Goal: Navigation & Orientation: Find specific page/section

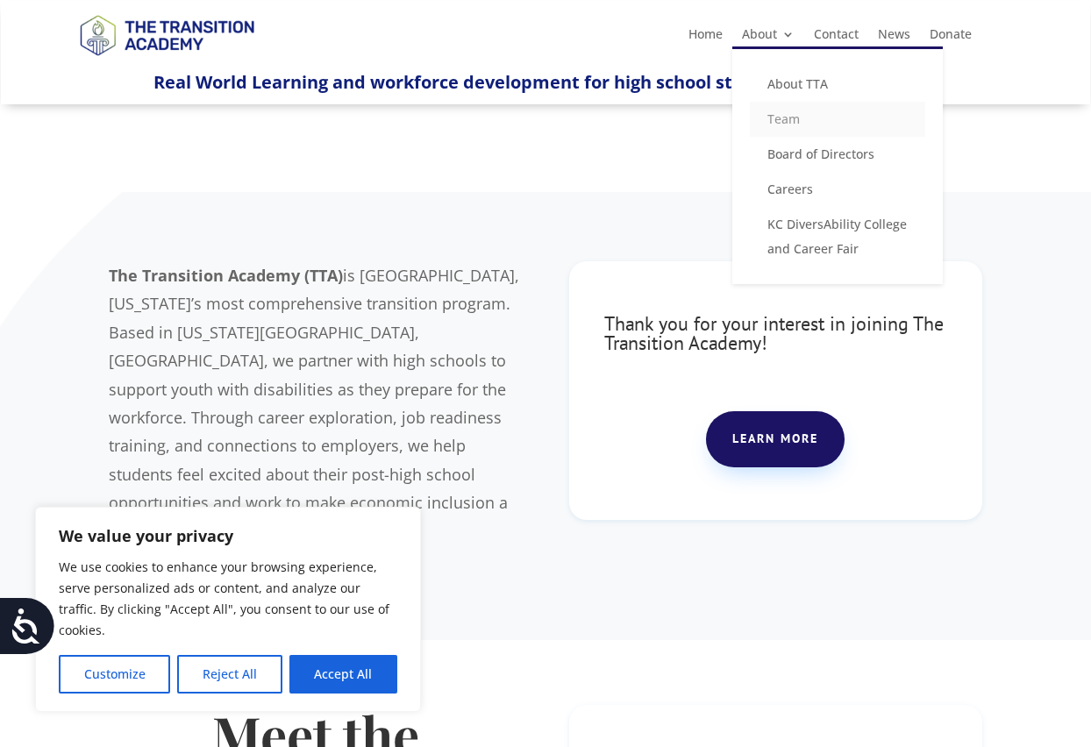
click at [796, 113] on link "Team" at bounding box center [837, 119] width 175 height 35
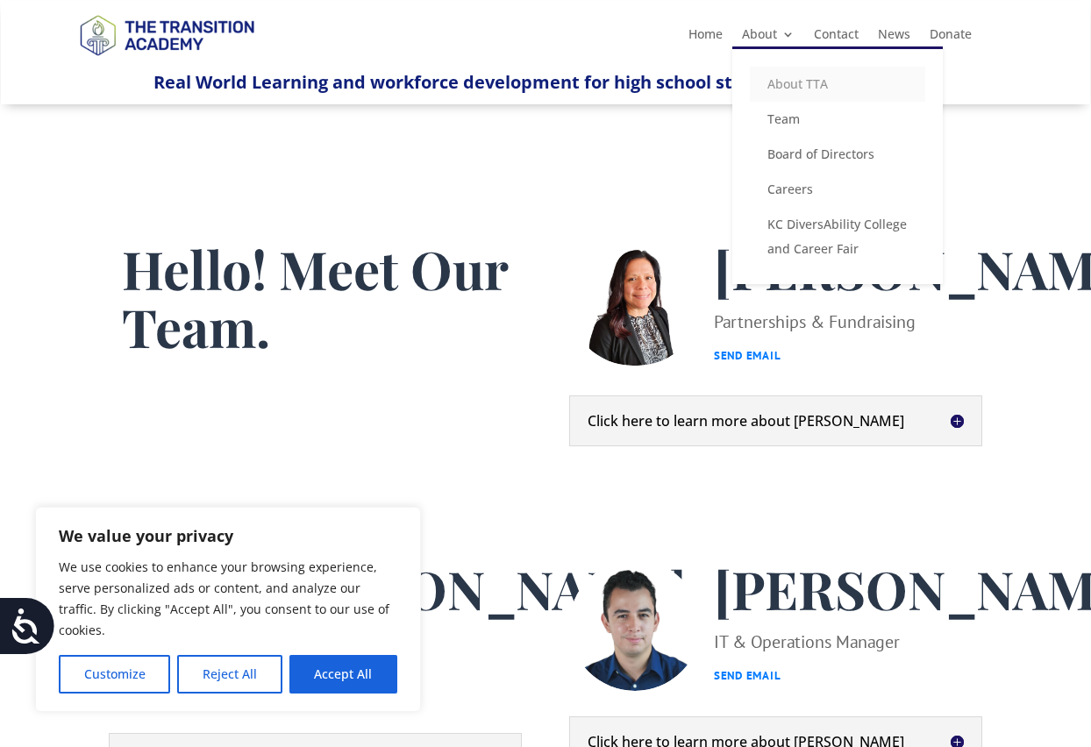
click at [794, 80] on link "About TTA" at bounding box center [837, 84] width 175 height 35
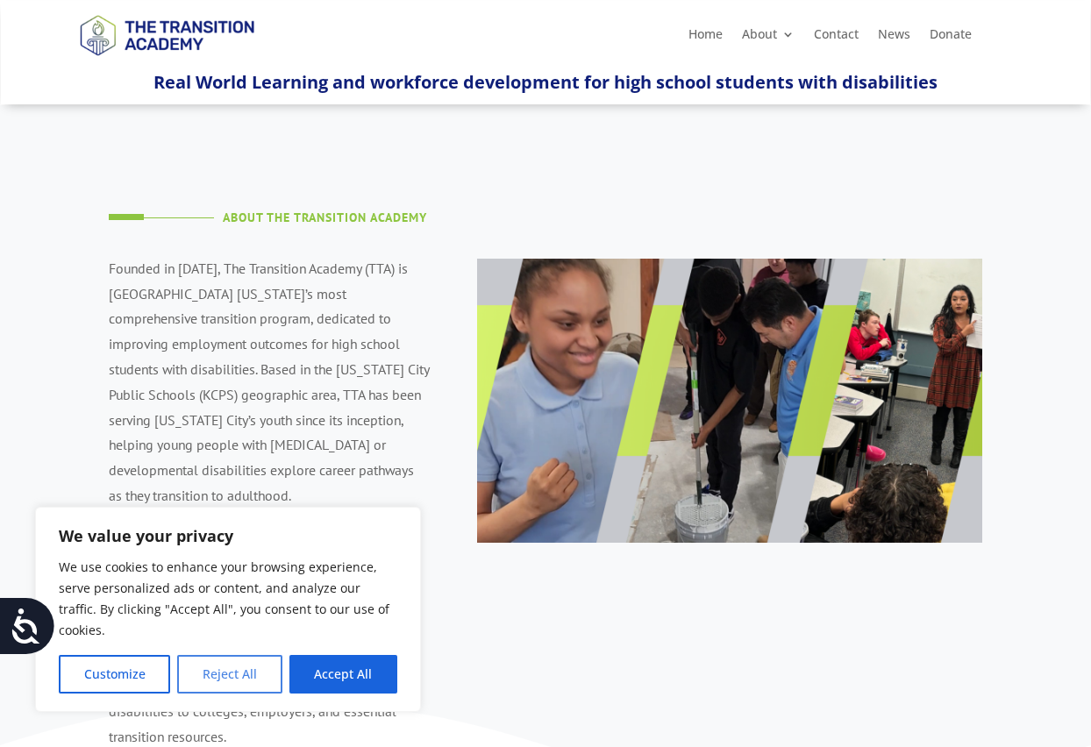
click at [206, 672] on button "Reject All" at bounding box center [229, 674] width 104 height 39
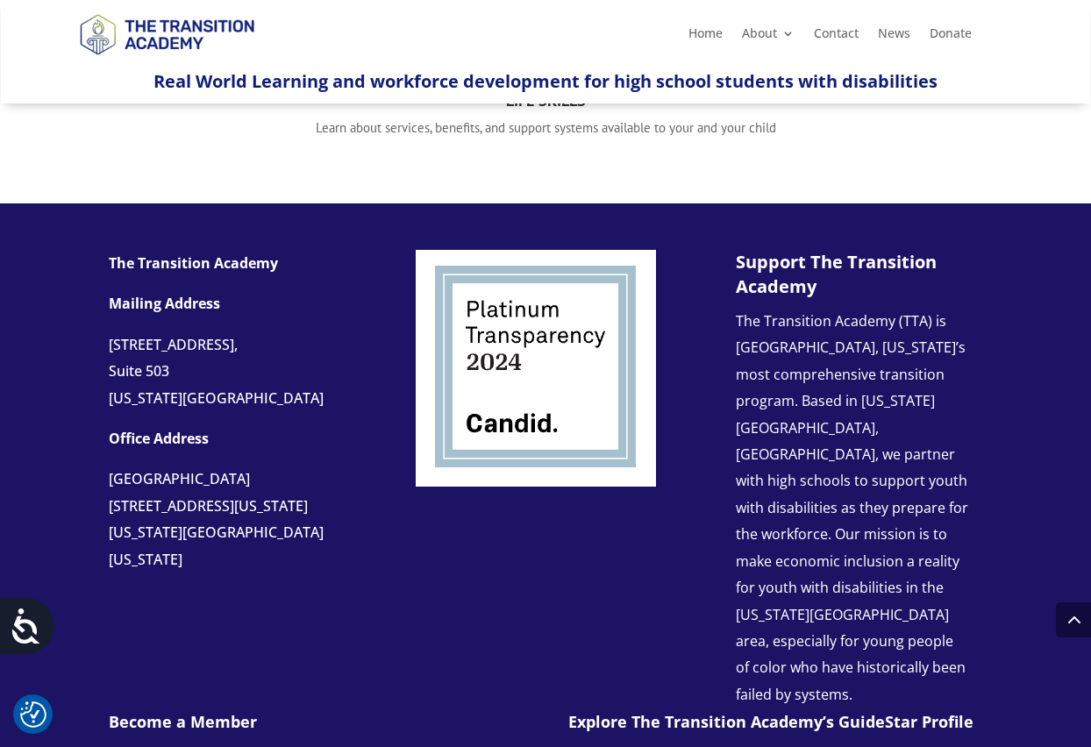
scroll to position [1567, 0]
